Goal: Use online tool/utility: Utilize a website feature to perform a specific function

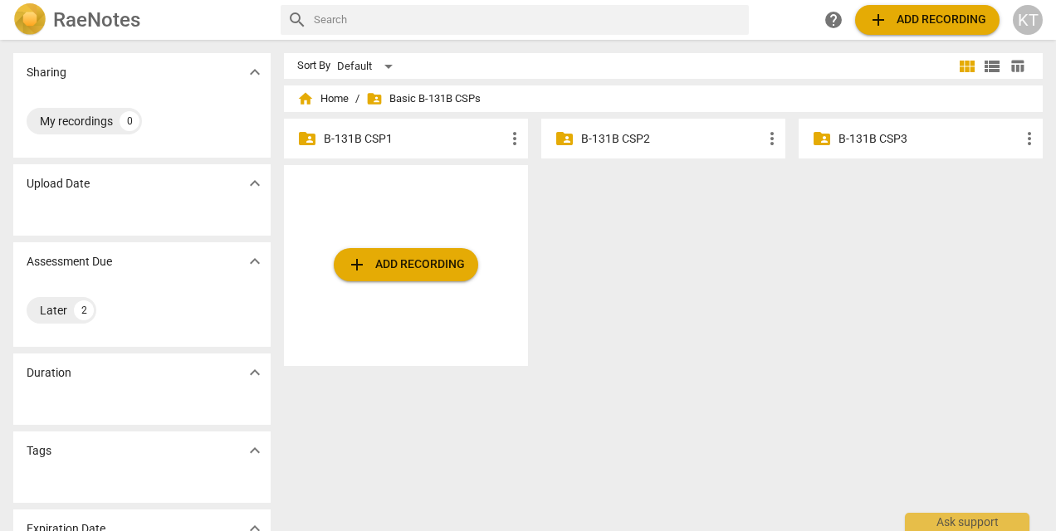
click at [431, 257] on span "add Add recording" at bounding box center [406, 265] width 118 height 20
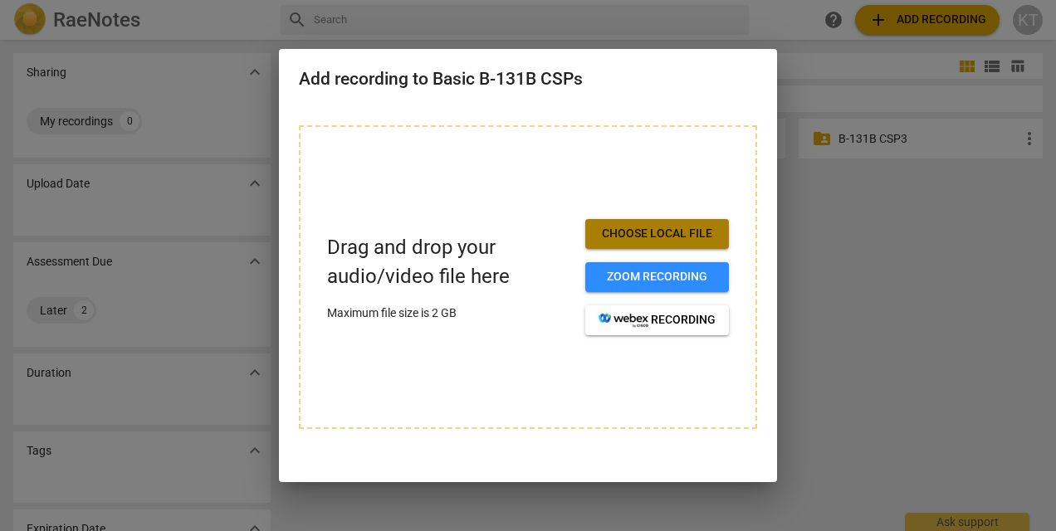
click at [660, 236] on span "Choose local file" at bounding box center [657, 234] width 117 height 17
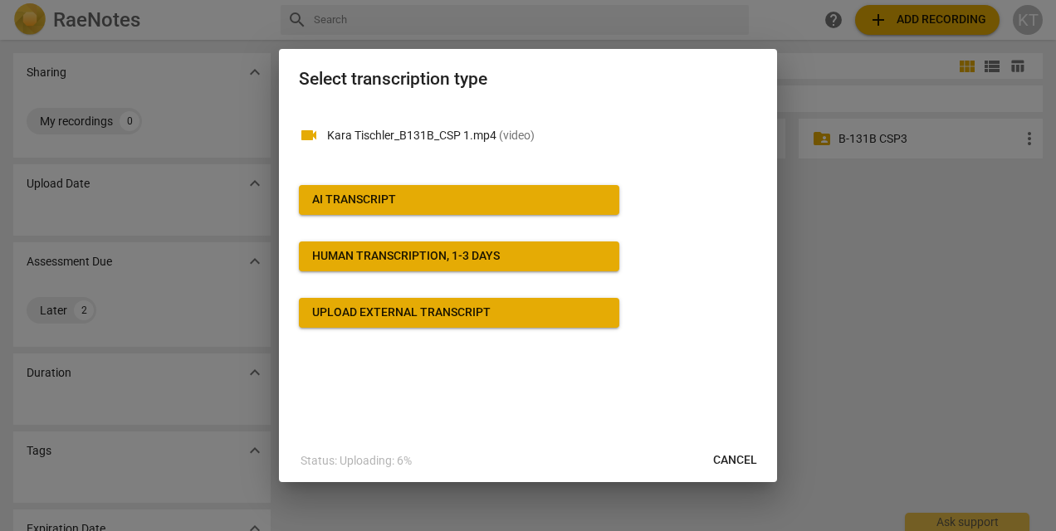
click at [403, 194] on span "AI Transcript" at bounding box center [459, 200] width 294 height 17
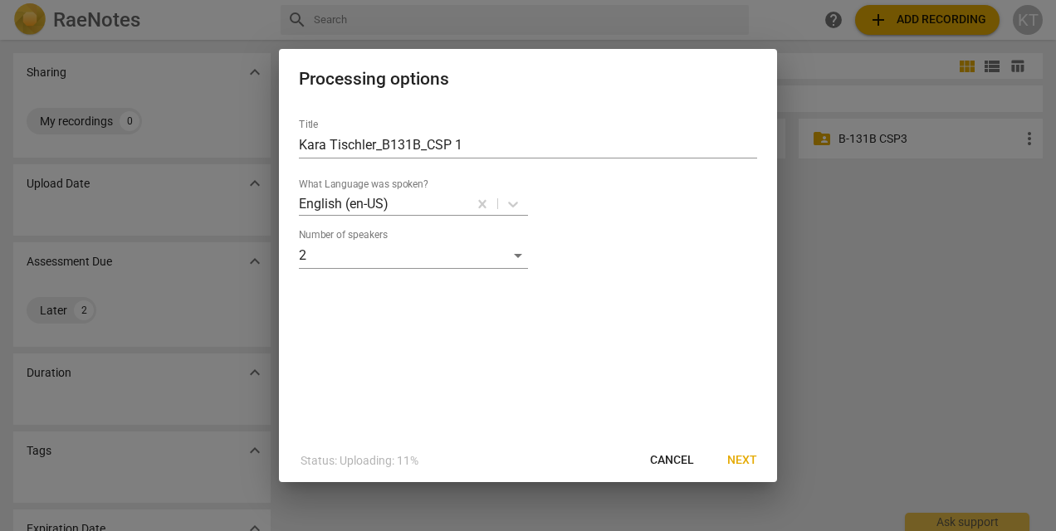
click at [734, 460] on span "Next" at bounding box center [742, 460] width 30 height 17
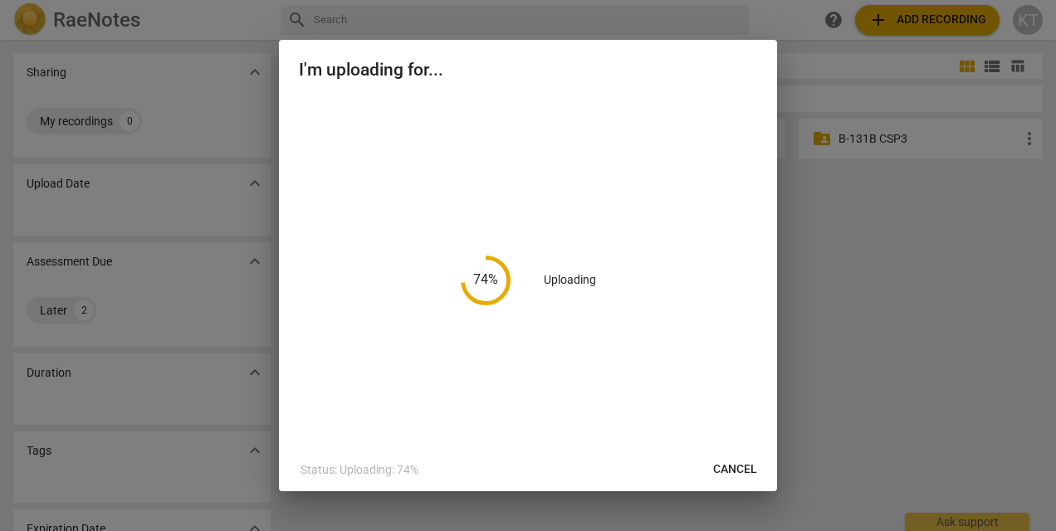
click at [734, 460] on button "Cancel" at bounding box center [735, 470] width 71 height 30
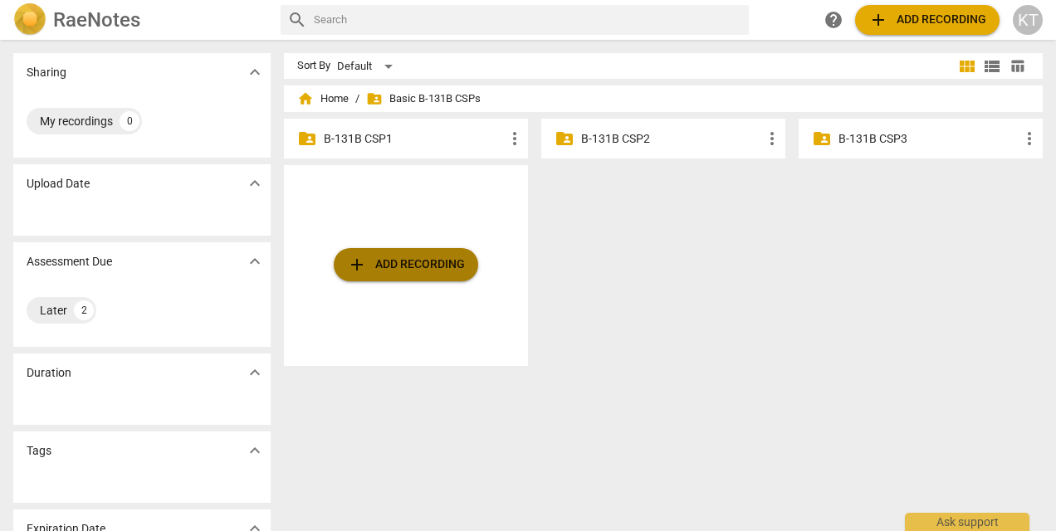
click at [428, 263] on span "add Add recording" at bounding box center [406, 265] width 118 height 20
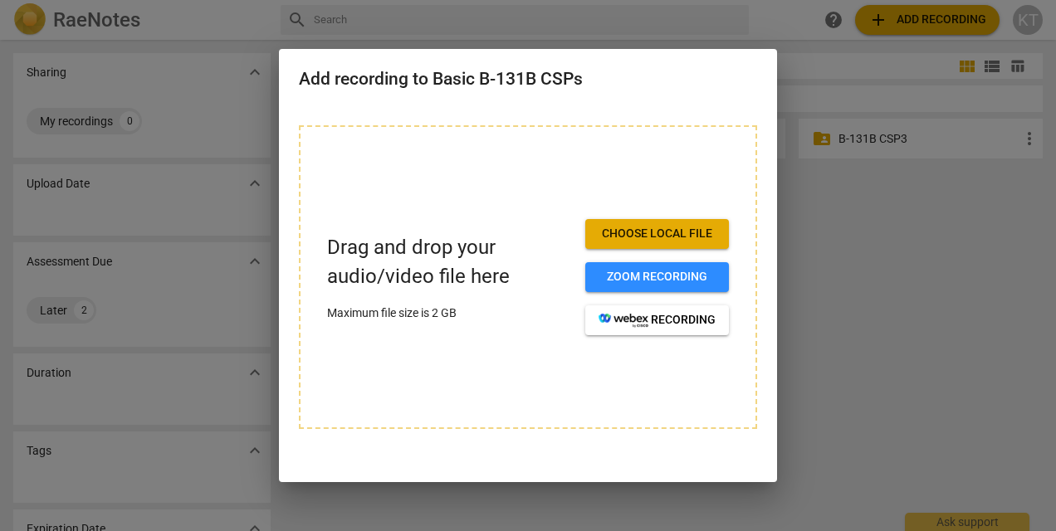
click at [634, 232] on span "Choose local file" at bounding box center [657, 234] width 117 height 17
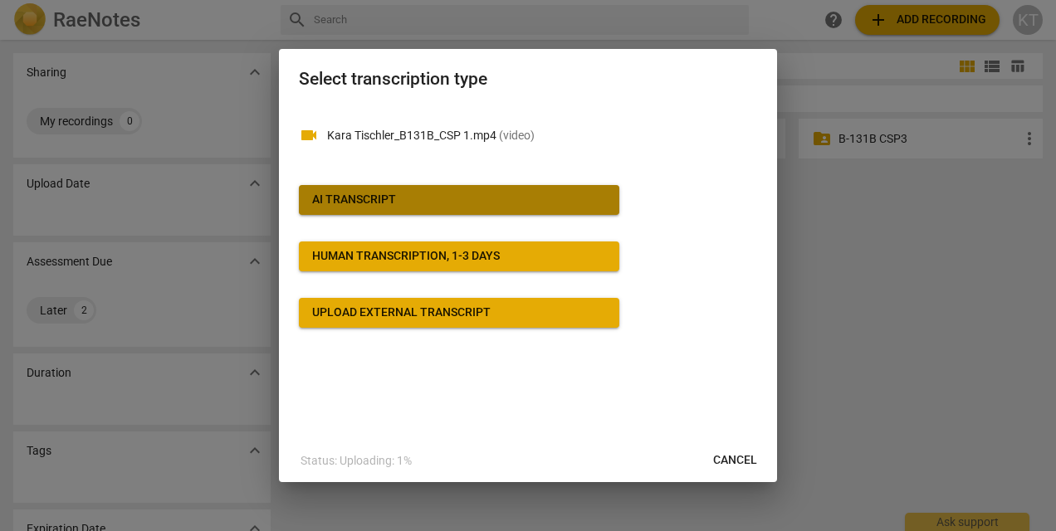
click at [469, 196] on span "AI Transcript" at bounding box center [459, 200] width 294 height 17
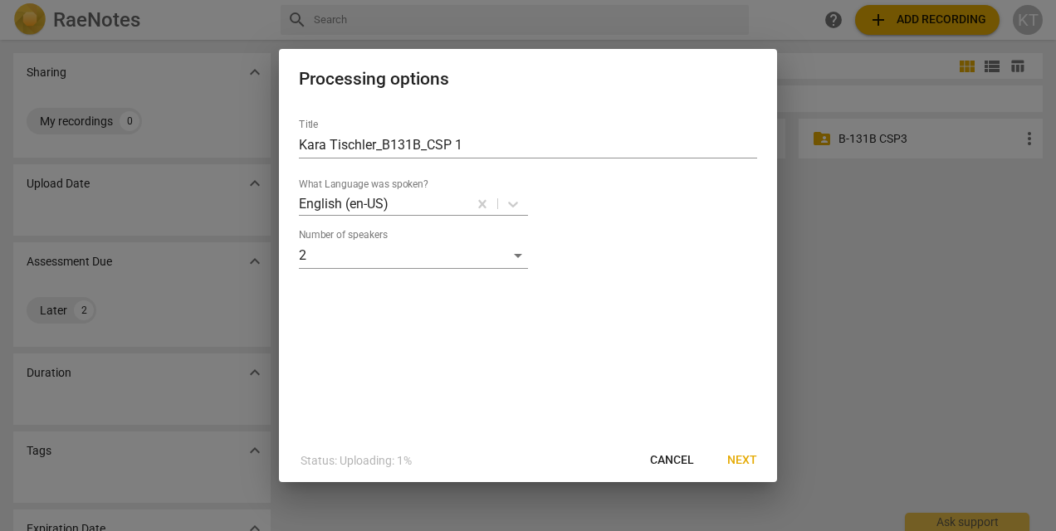
click at [754, 466] on span "Next" at bounding box center [742, 460] width 30 height 17
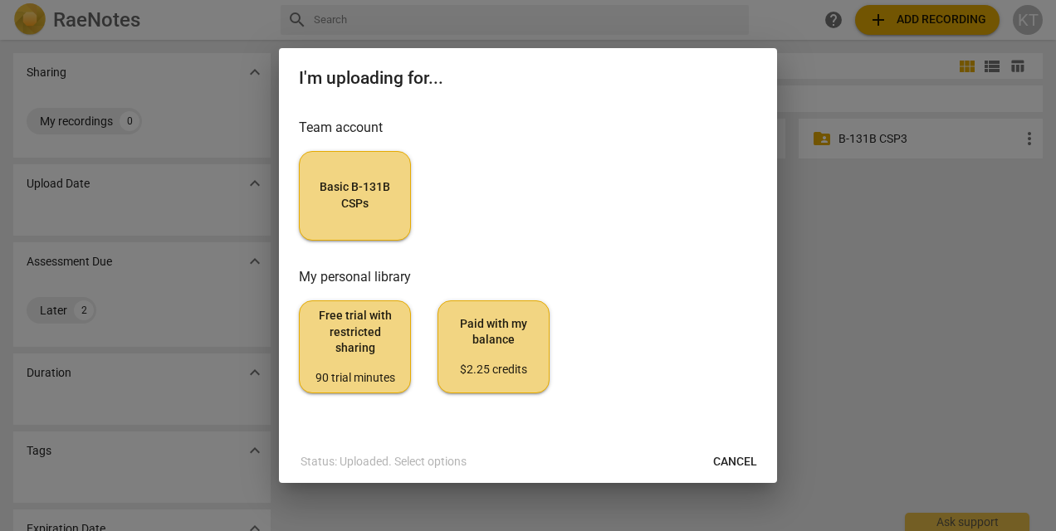
click at [336, 192] on span "Basic B-131B CSPs" at bounding box center [355, 195] width 84 height 32
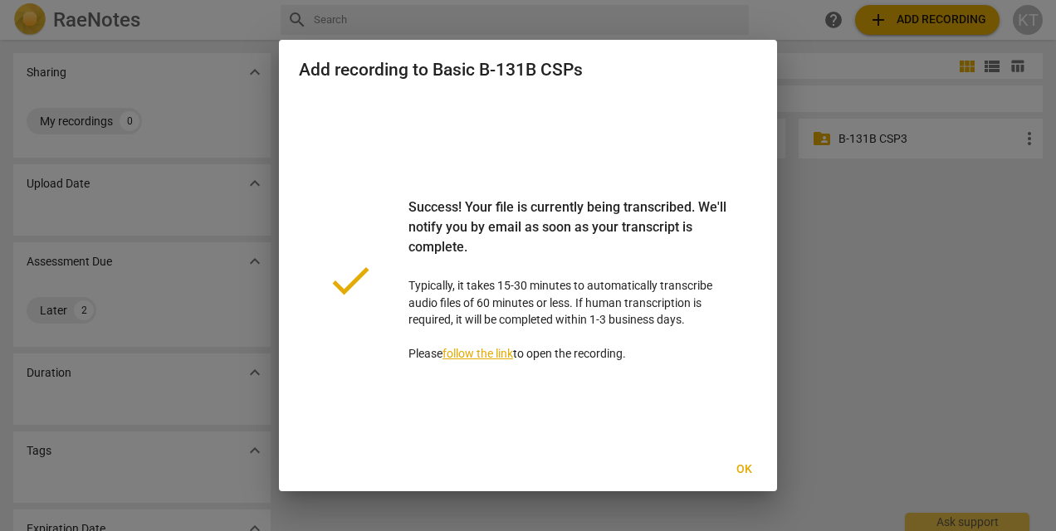
click at [487, 358] on link "follow the link" at bounding box center [477, 353] width 71 height 13
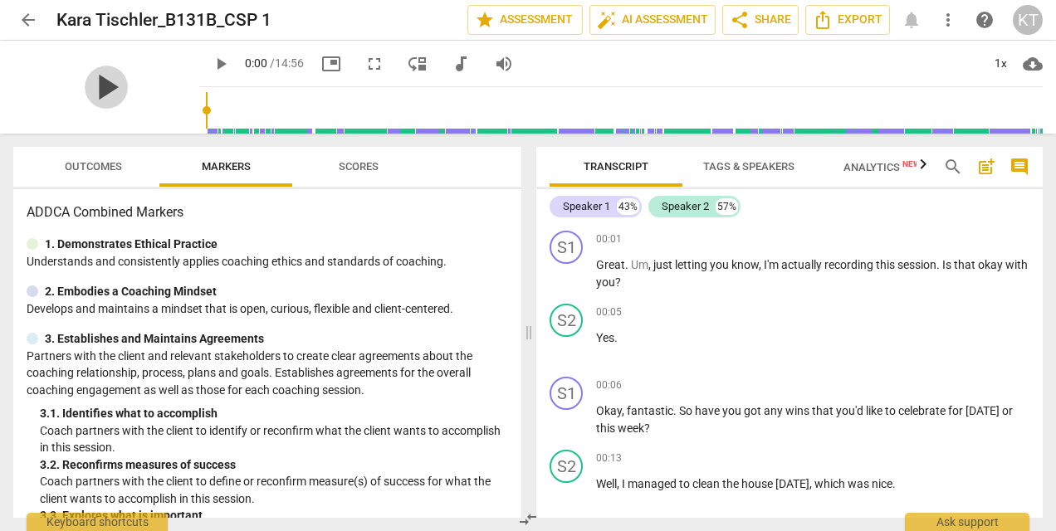
click at [95, 95] on span "play_arrow" at bounding box center [106, 87] width 43 height 43
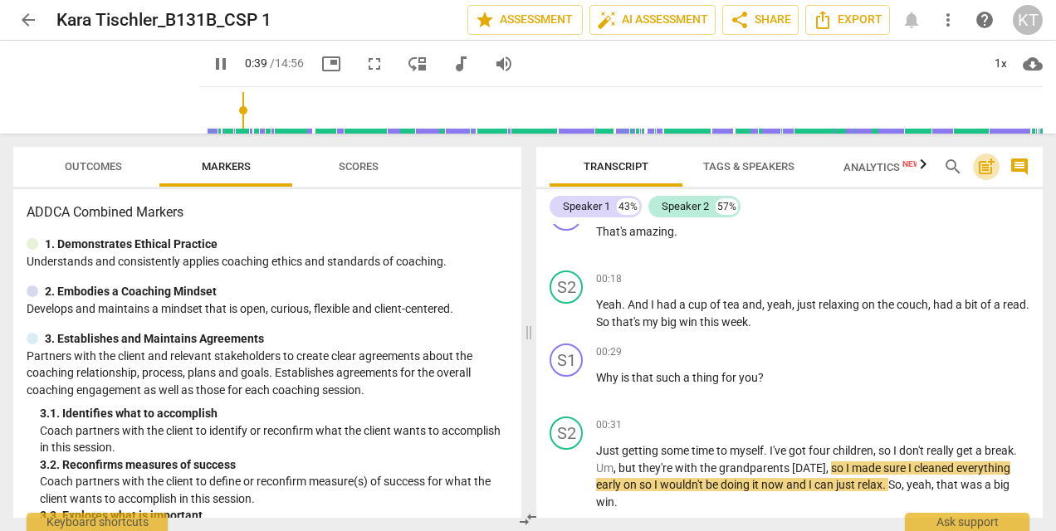
click at [989, 168] on span "post_add" at bounding box center [986, 167] width 20 height 20
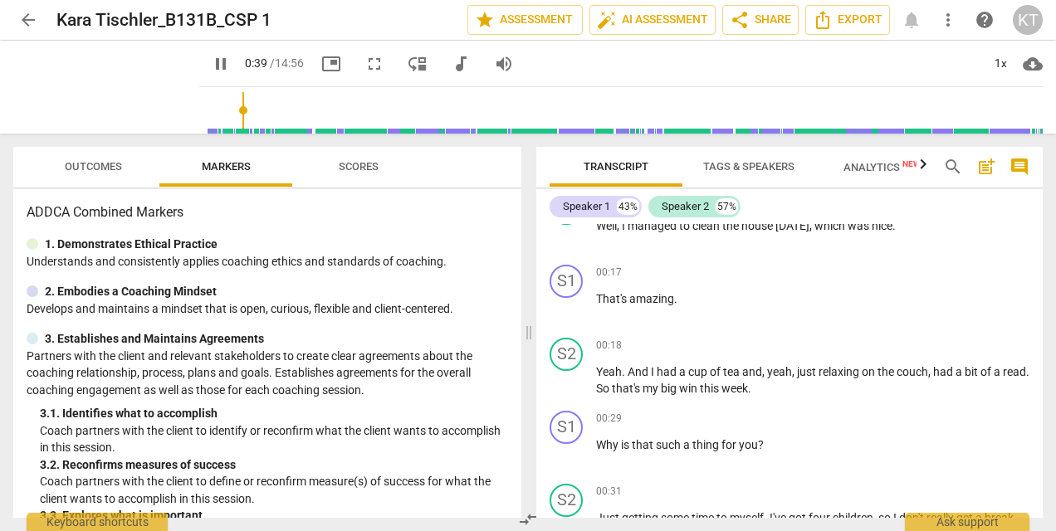
scroll to position [37, 0]
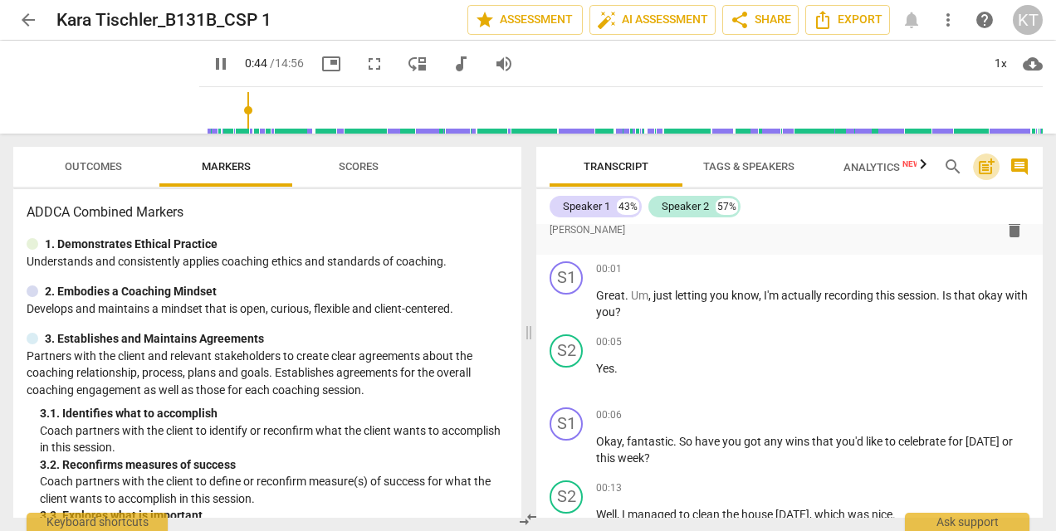
click at [984, 164] on span "post_add" at bounding box center [986, 167] width 20 height 20
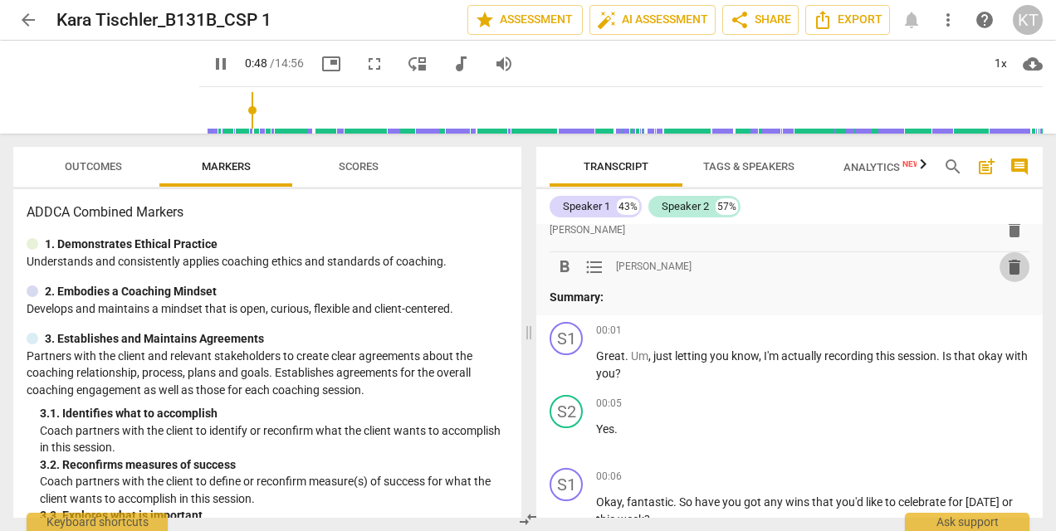
click at [1008, 266] on span "delete" at bounding box center [1015, 267] width 20 height 20
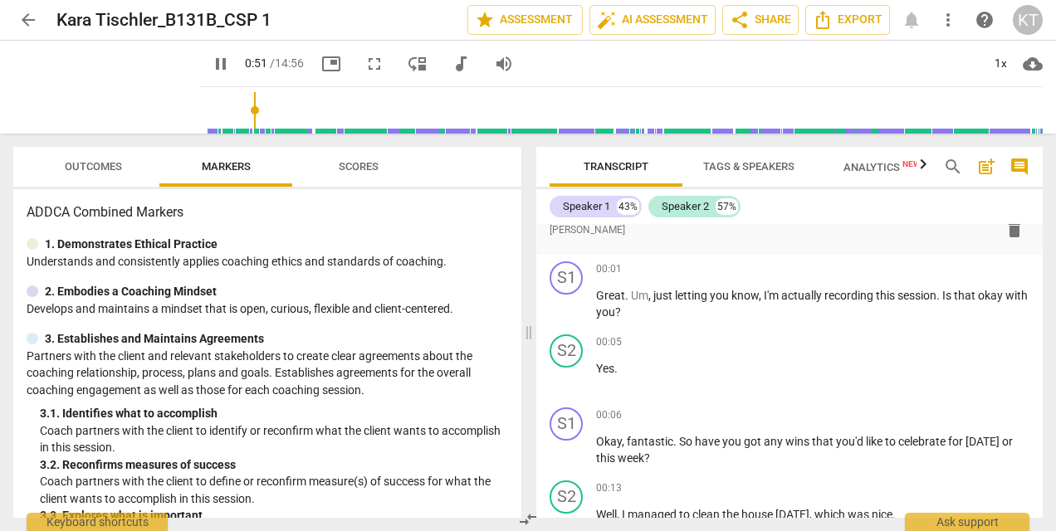
scroll to position [792, 0]
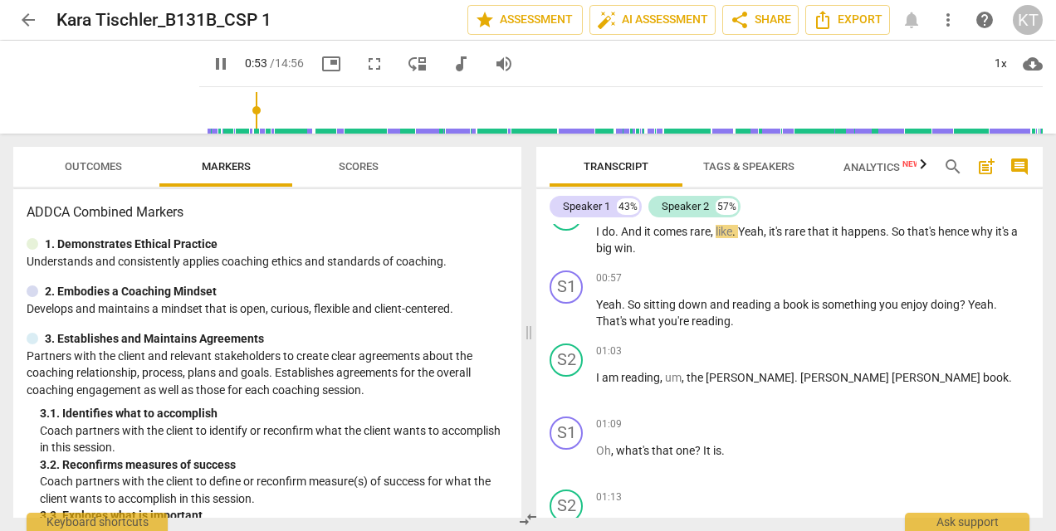
click at [985, 162] on span "post_add" at bounding box center [986, 167] width 20 height 20
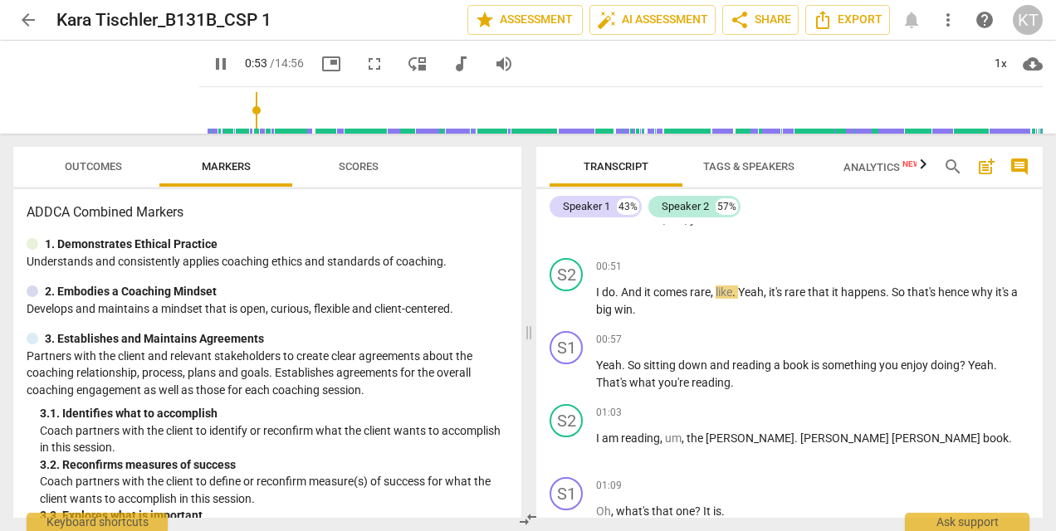
scroll to position [97, 0]
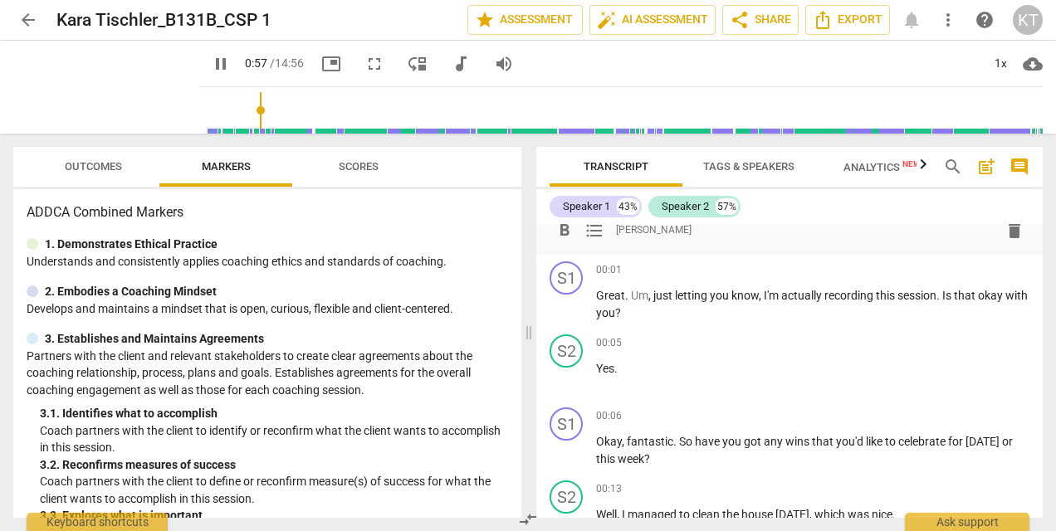
click at [885, 241] on div "format_bold format_list_bulleted Kara TISCHLER delete" at bounding box center [790, 230] width 480 height 30
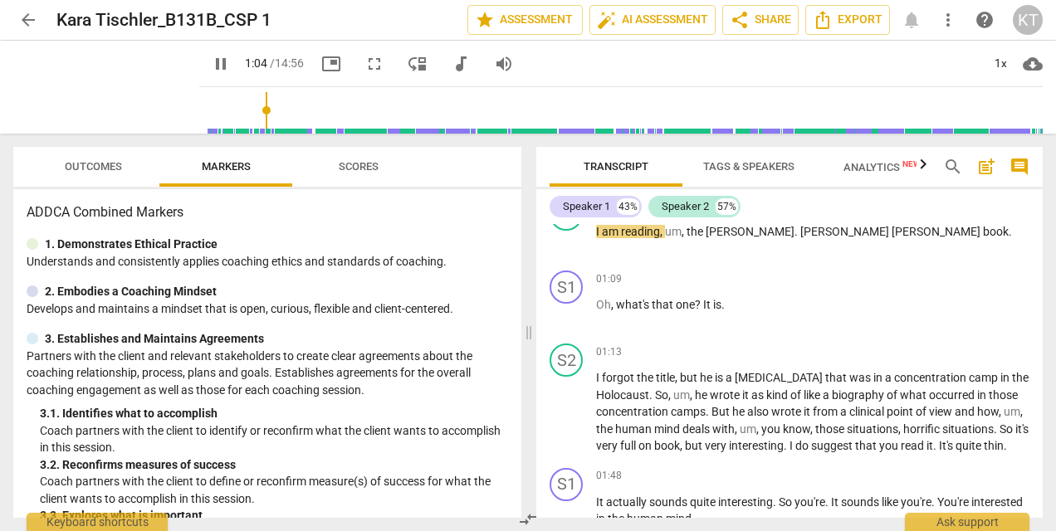
click at [742, 169] on span "Tags & Speakers" at bounding box center [748, 166] width 91 height 12
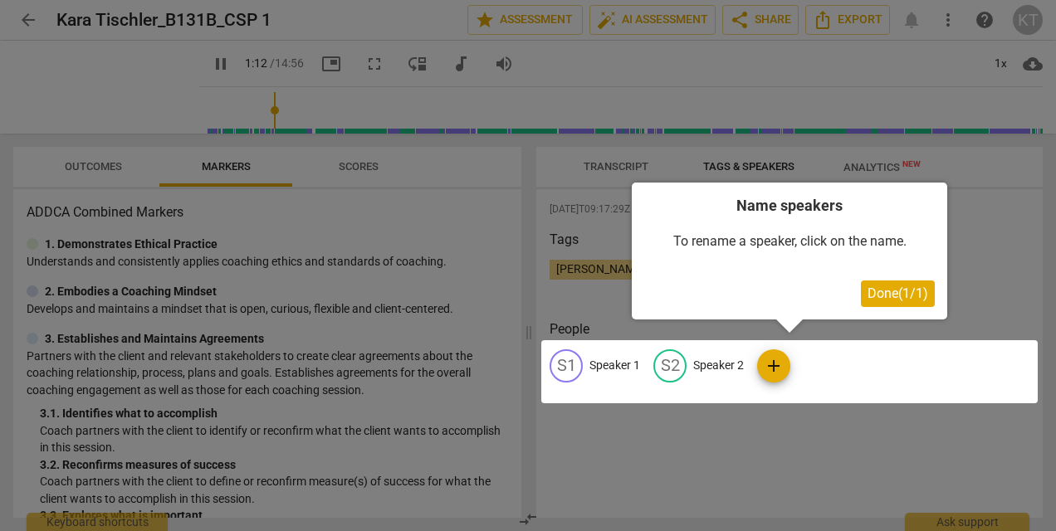
click at [905, 291] on span "Done ( 1 / 1 )" at bounding box center [898, 294] width 61 height 16
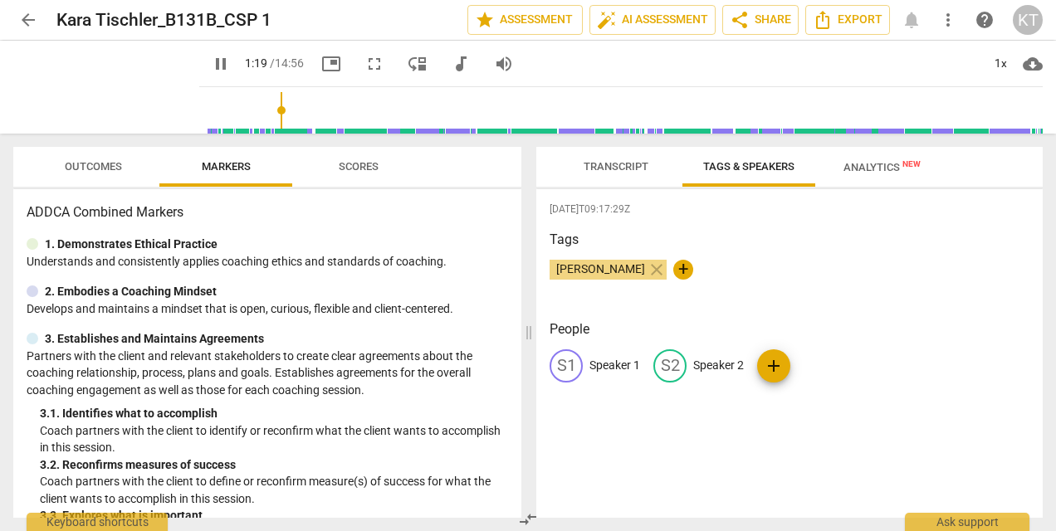
click at [614, 168] on span "Transcript" at bounding box center [616, 166] width 65 height 12
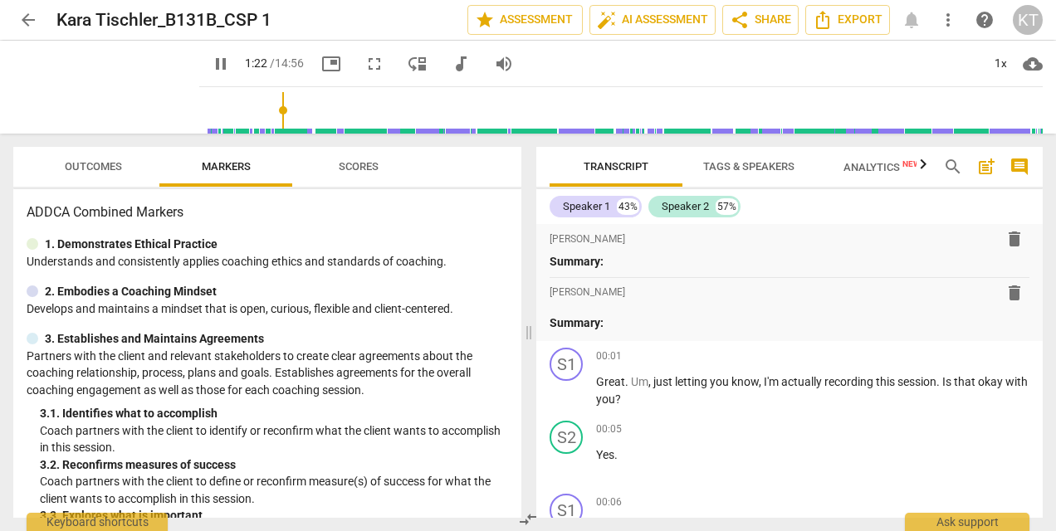
scroll to position [0, 0]
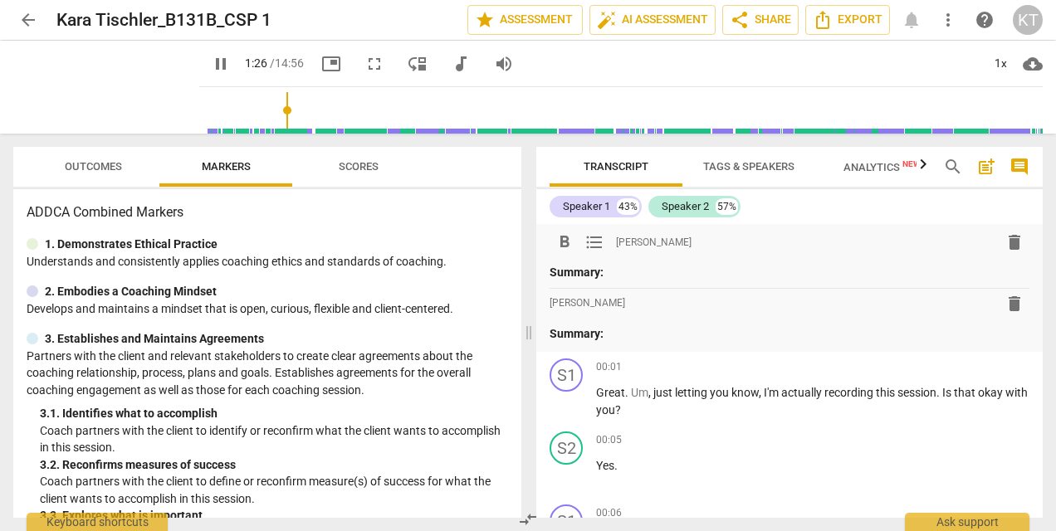
click at [655, 240] on span "Kara TISCHLER" at bounding box center [654, 243] width 76 height 14
click at [588, 246] on span "format_list_bulleted" at bounding box center [594, 242] width 20 height 20
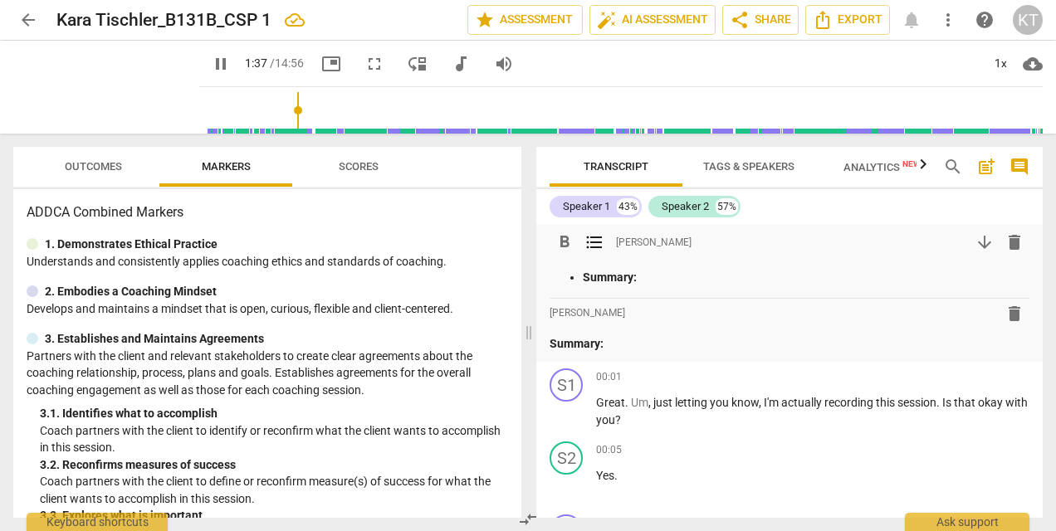
type input "98"
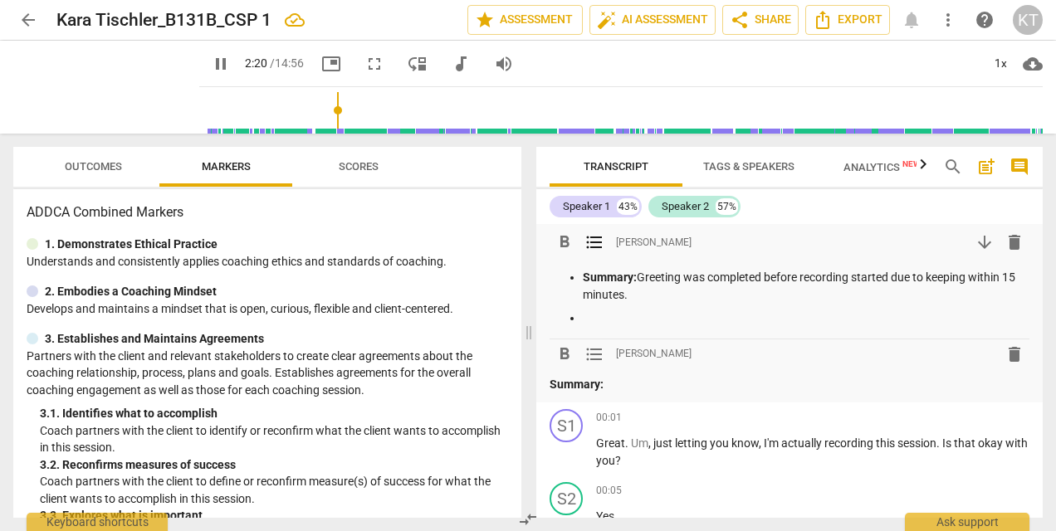
click at [1010, 356] on span "delete" at bounding box center [1015, 355] width 20 height 20
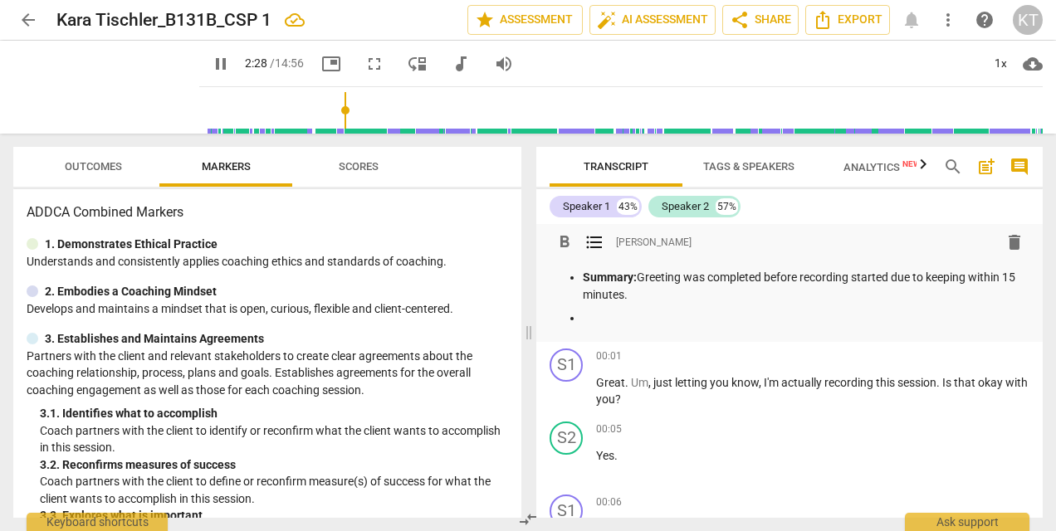
click at [607, 314] on p at bounding box center [806, 318] width 447 height 17
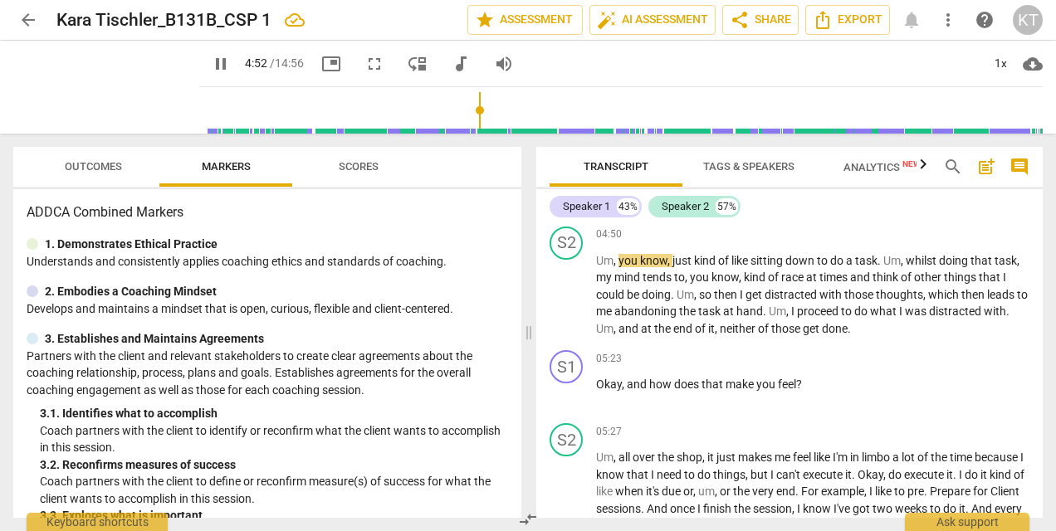
scroll to position [2429, 0]
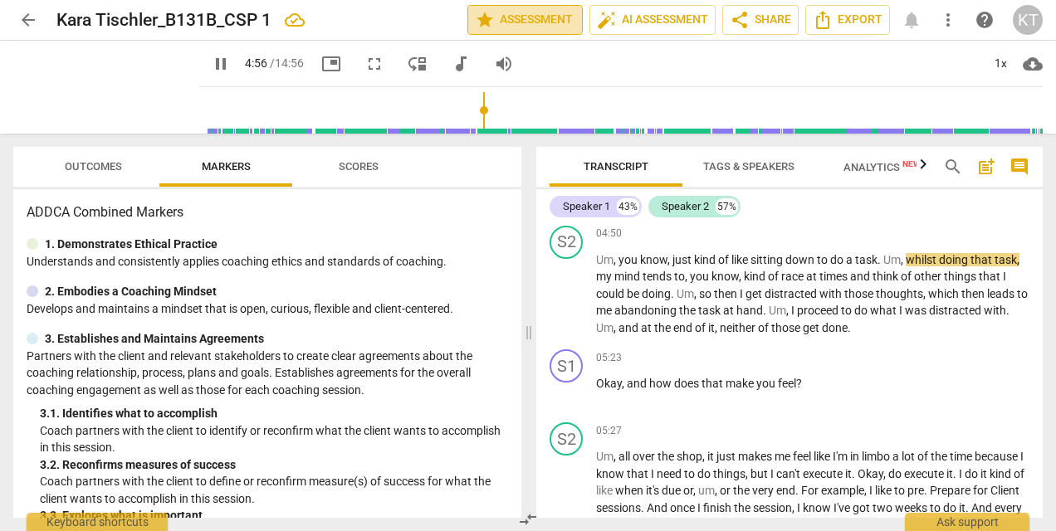
click at [505, 18] on span "star Assessment" at bounding box center [525, 20] width 100 height 20
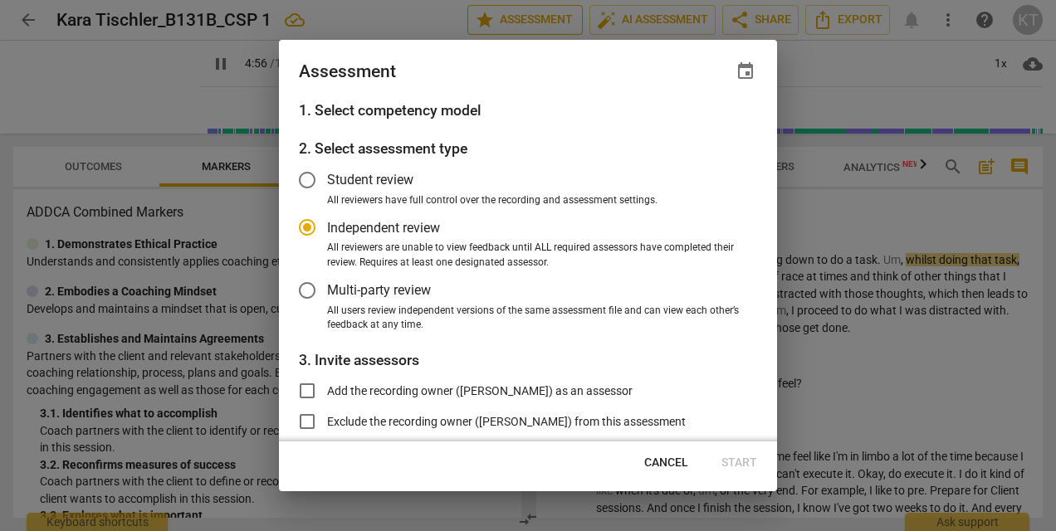
type input "297"
radio input "false"
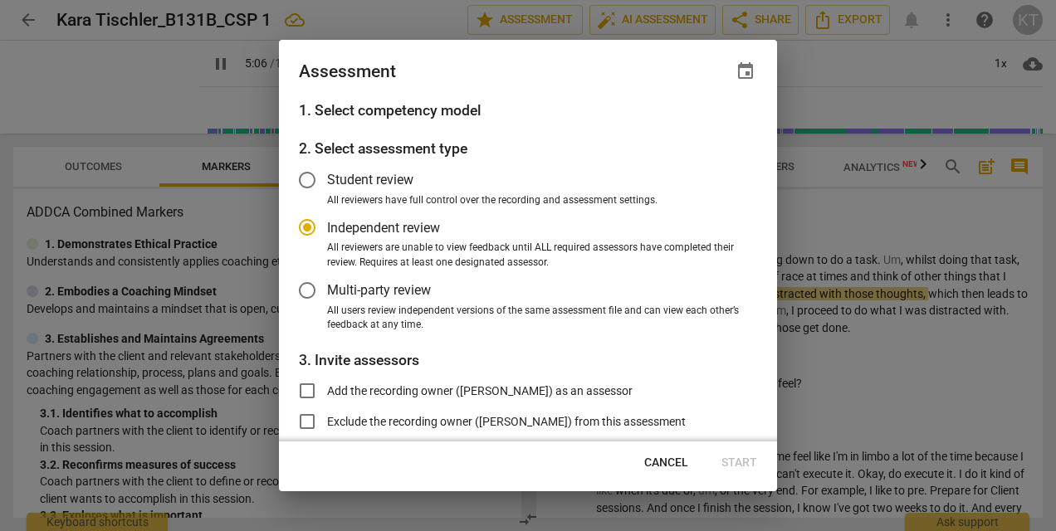
type input "307"
radio input "false"
type input "307"
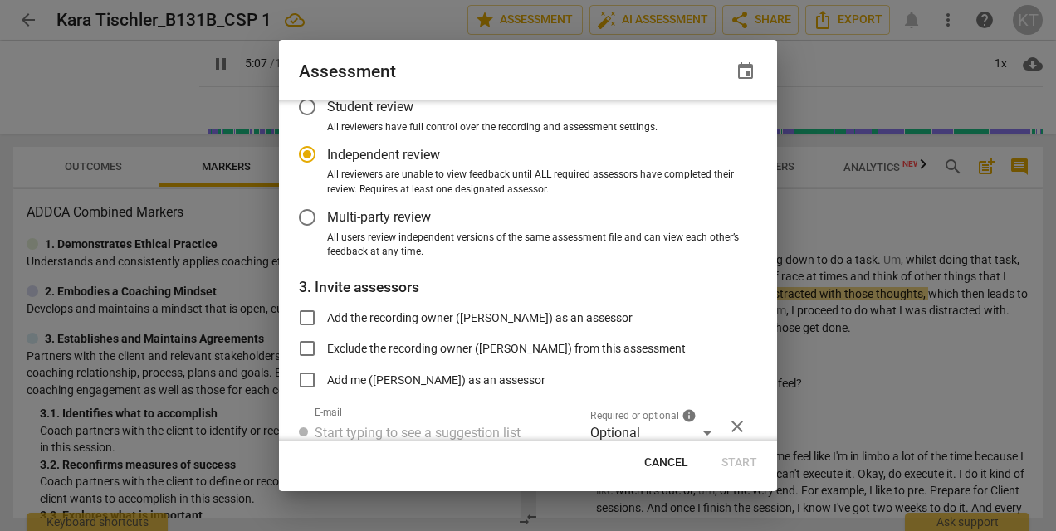
radio input "false"
type input "307"
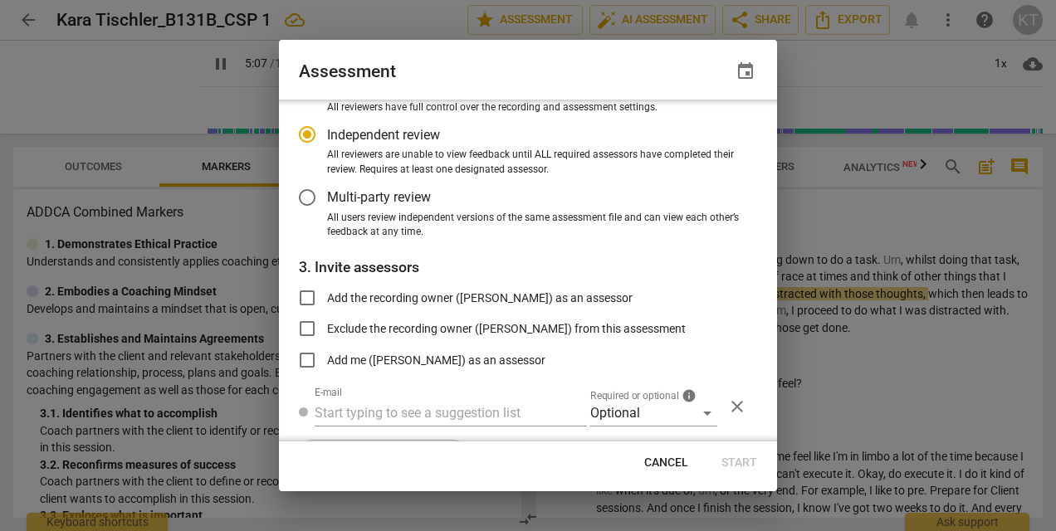
radio input "false"
type input "308"
radio input "false"
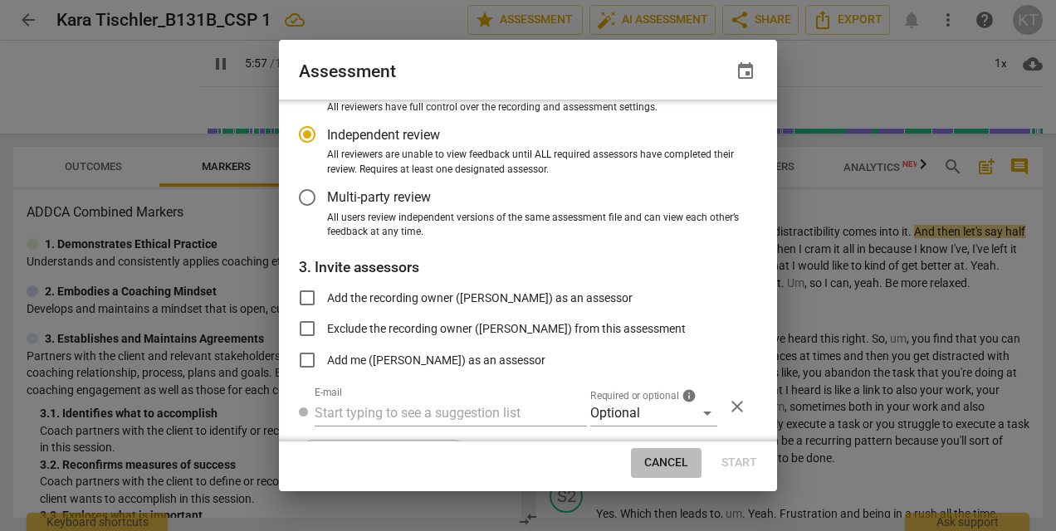
type input "358"
click at [655, 459] on span "Cancel" at bounding box center [666, 463] width 44 height 17
radio input "false"
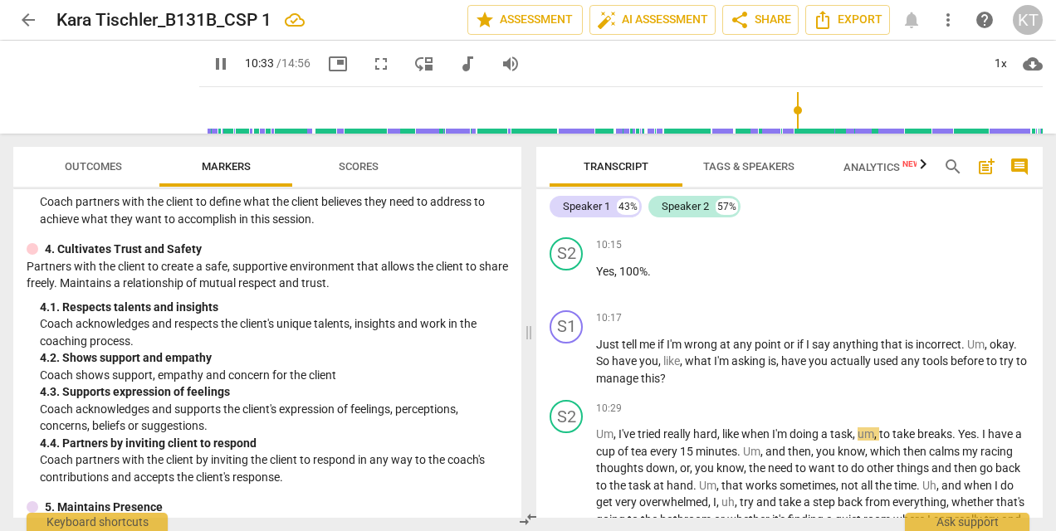
scroll to position [0, 0]
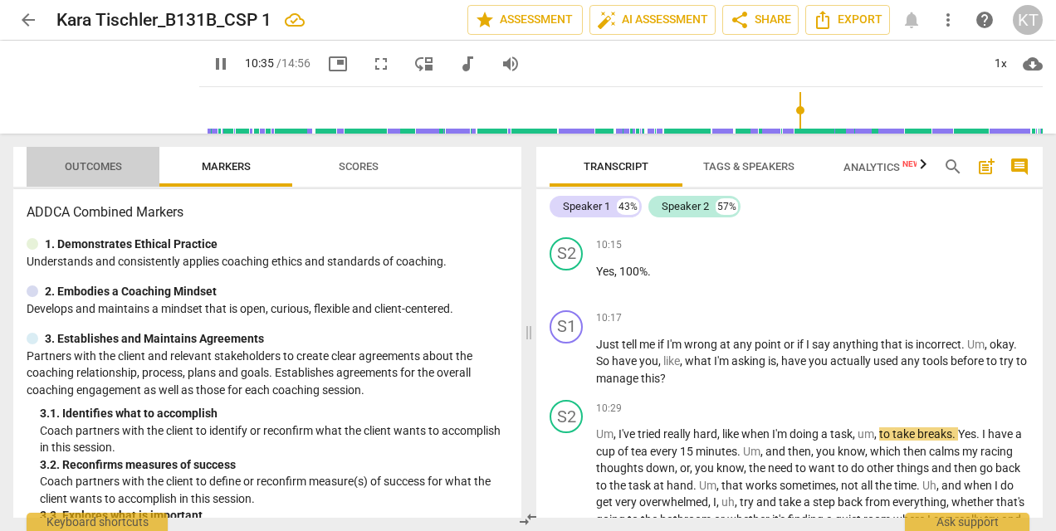
click at [90, 166] on span "Outcomes" at bounding box center [93, 166] width 57 height 12
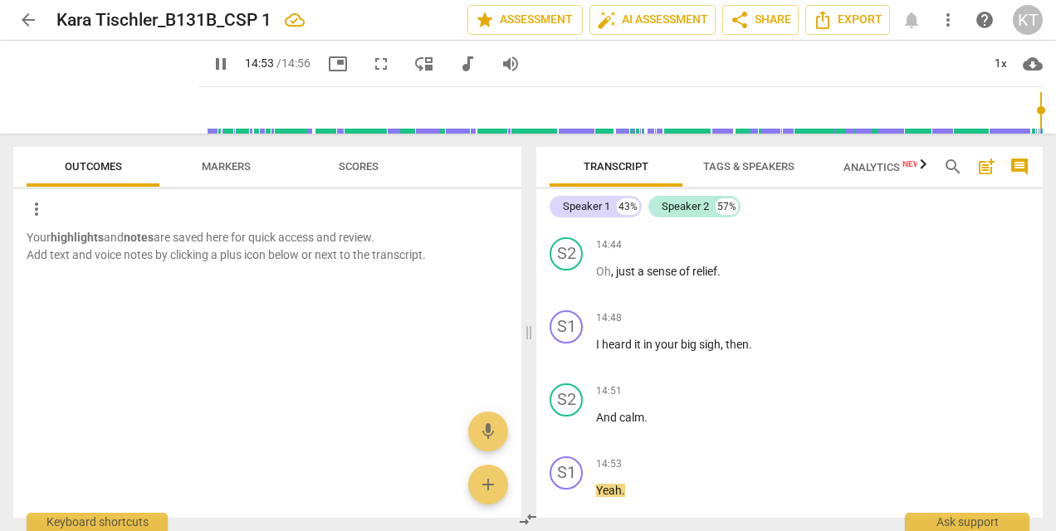
scroll to position [6465, 0]
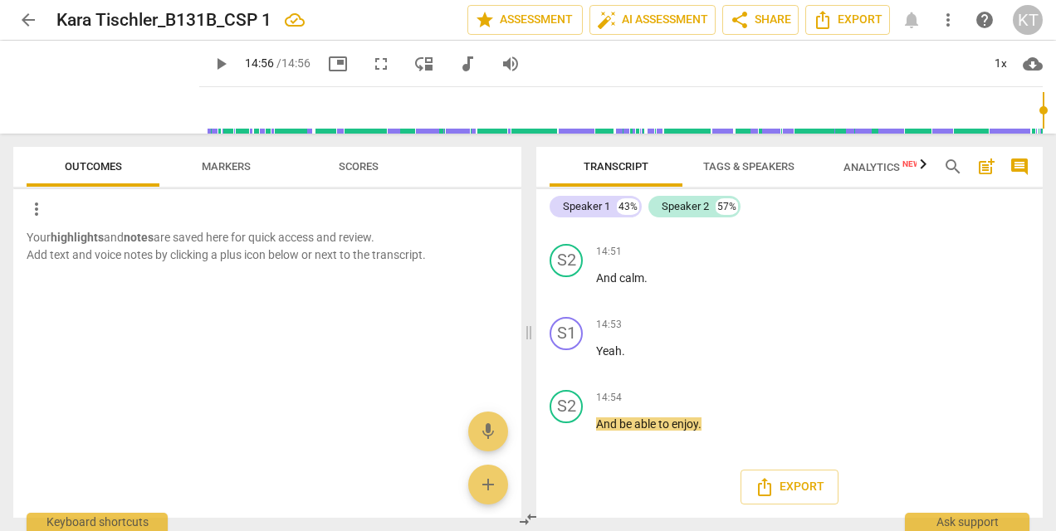
type input "896"
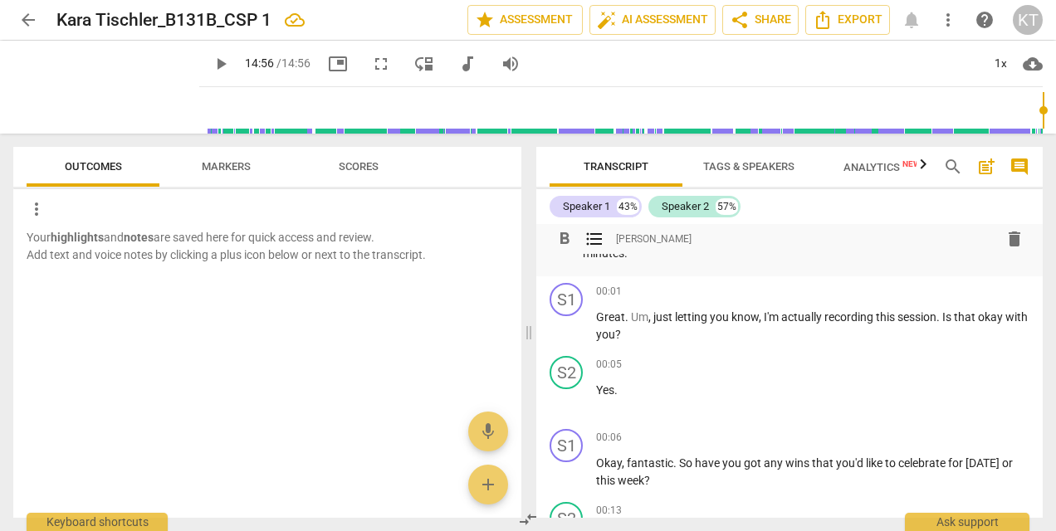
scroll to position [0, 0]
